Goal: Find specific page/section: Find specific page/section

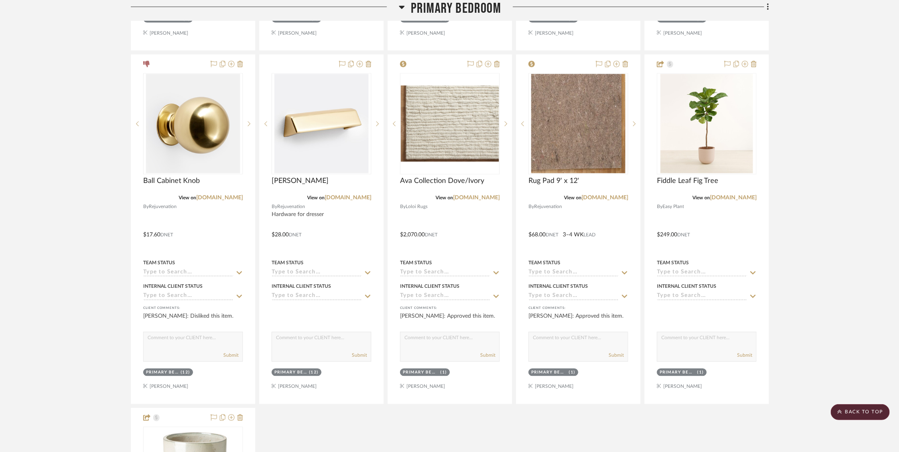
scroll to position [4429, 0]
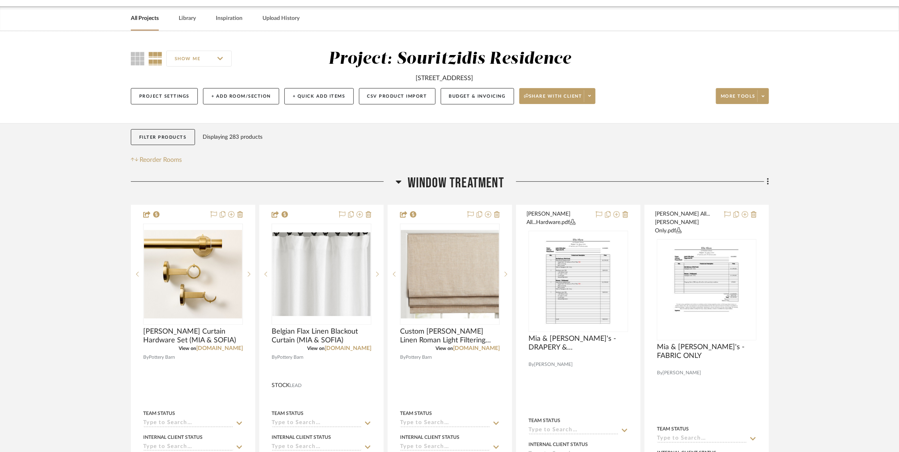
scroll to position [29, 0]
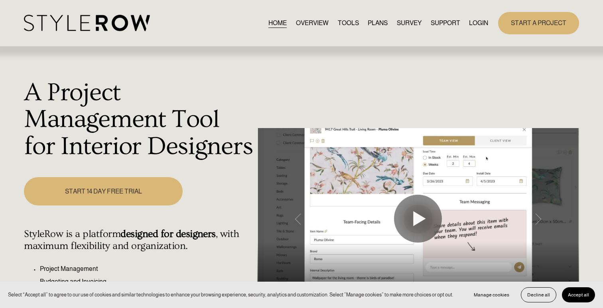
click at [474, 27] on link "LOGIN" at bounding box center [478, 23] width 19 height 11
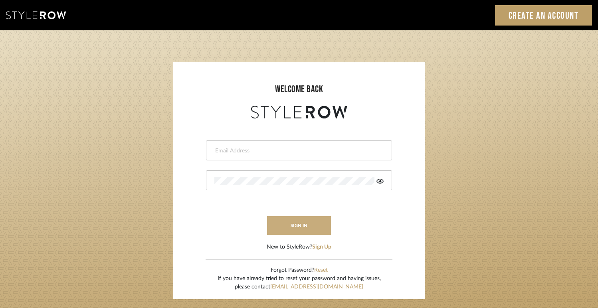
type input "[EMAIL_ADDRESS][DOMAIN_NAME]"
click at [291, 235] on button "sign in" at bounding box center [299, 225] width 64 height 19
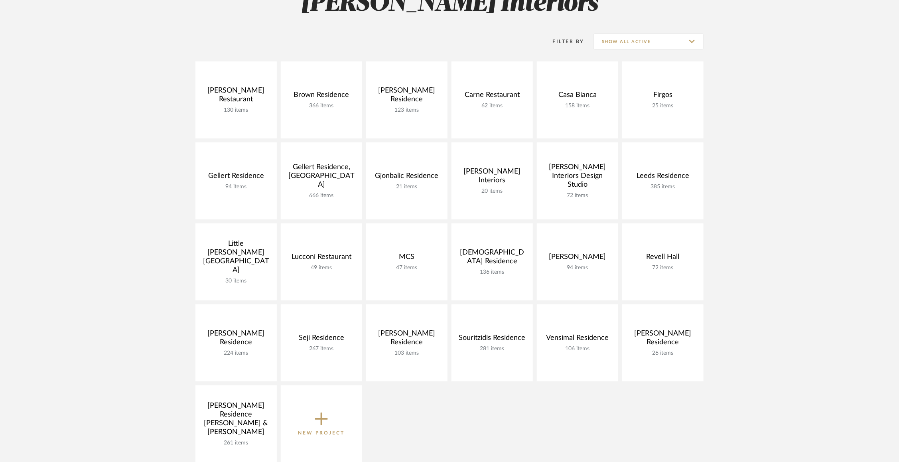
scroll to position [146, 0]
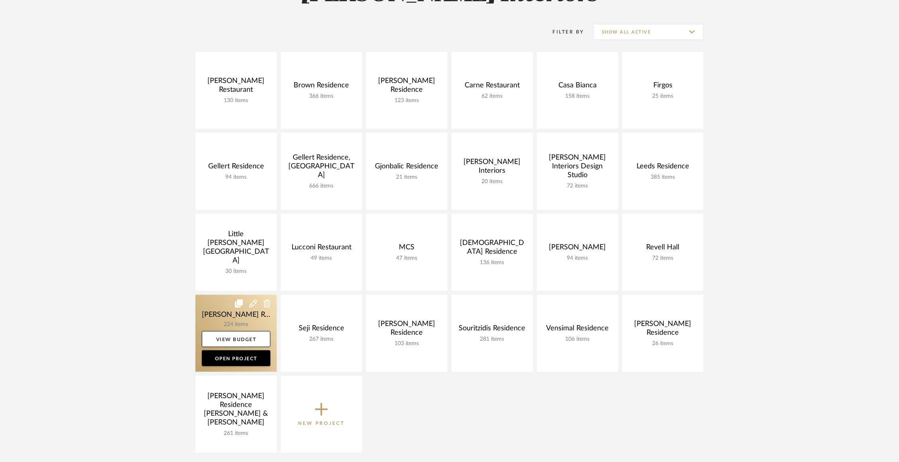
click at [218, 313] on link at bounding box center [236, 333] width 81 height 77
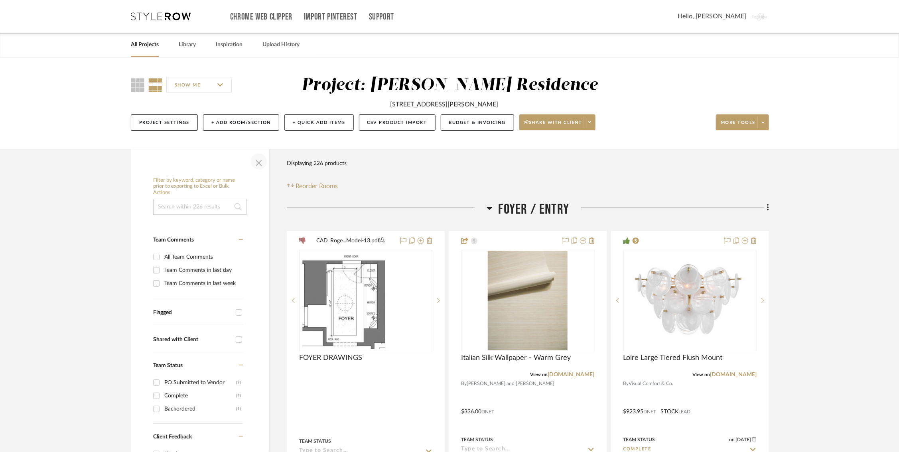
click at [259, 163] on span "button" at bounding box center [258, 161] width 19 height 19
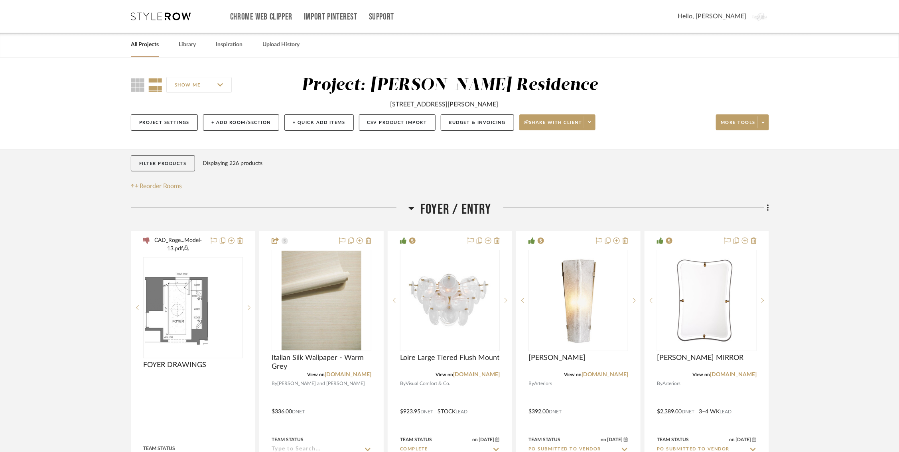
click at [414, 208] on icon at bounding box center [412, 208] width 6 height 3
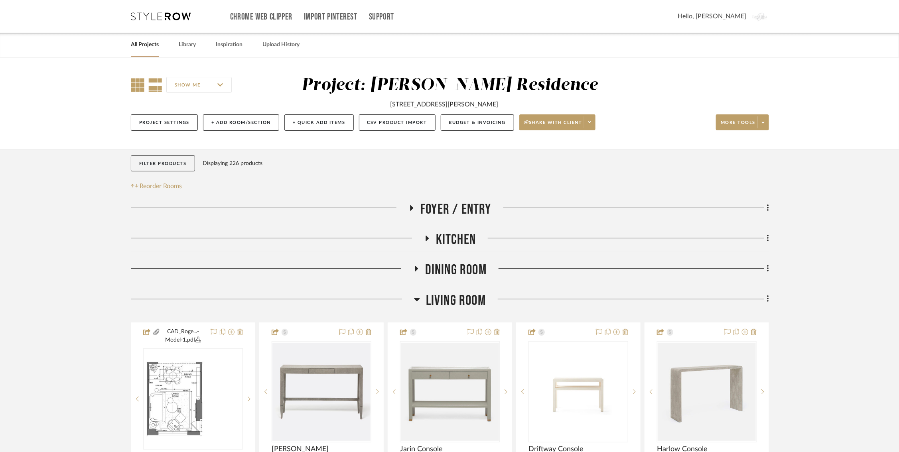
click at [137, 79] on icon at bounding box center [138, 85] width 14 height 14
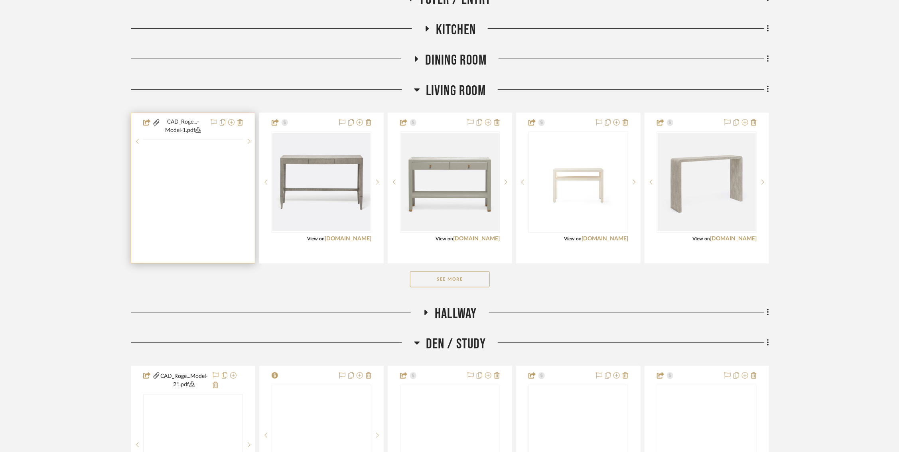
scroll to position [253, 0]
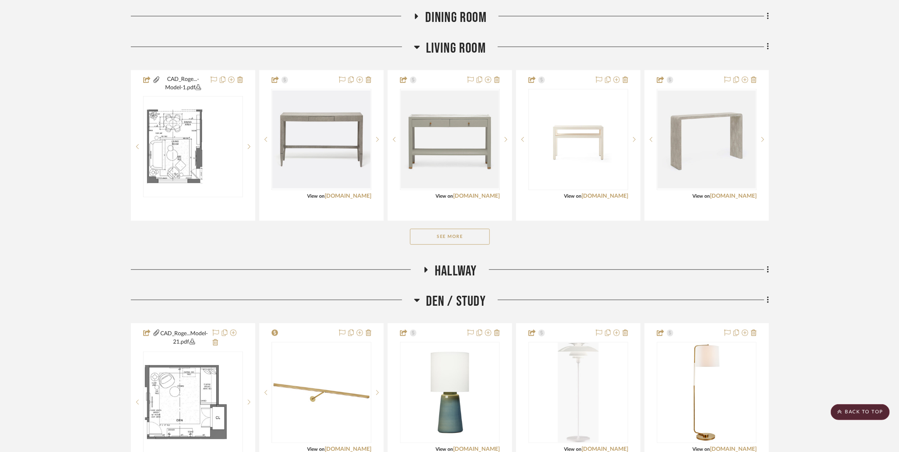
click at [437, 235] on button "See More" at bounding box center [450, 237] width 80 height 16
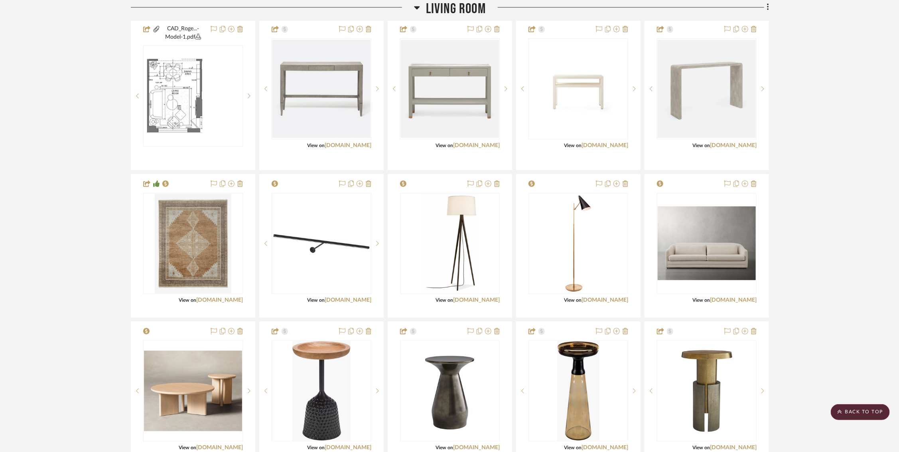
scroll to position [306, 0]
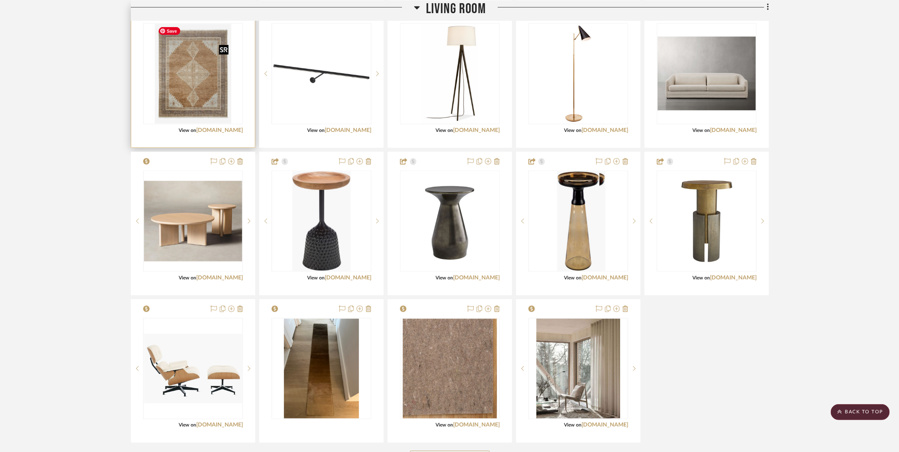
click at [0, 0] on img at bounding box center [0, 0] width 0 height 0
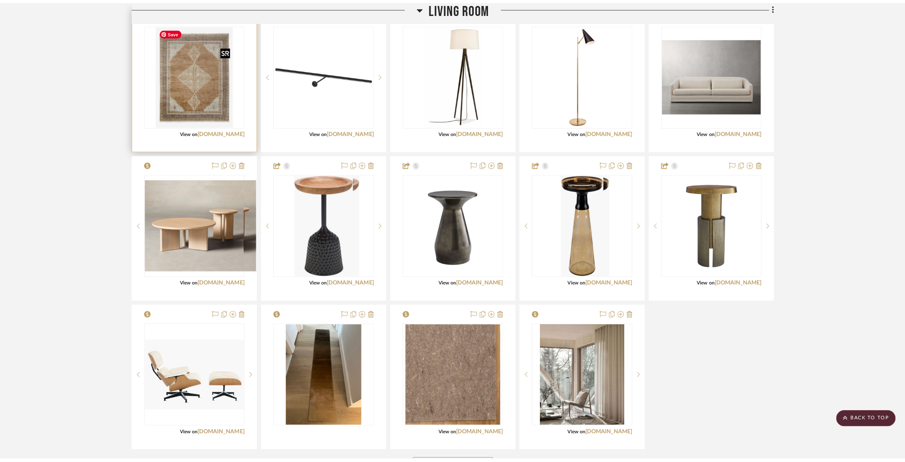
scroll to position [0, 0]
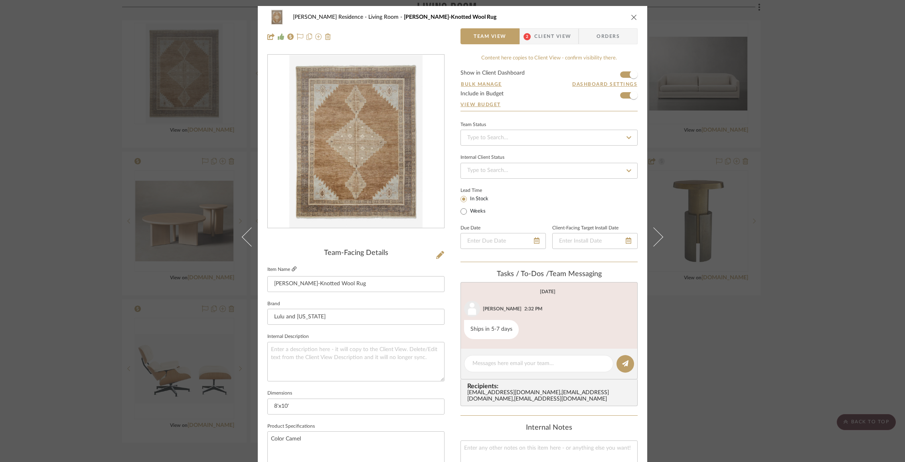
click at [292, 270] on icon at bounding box center [294, 269] width 5 height 5
